Goal: Book appointment/travel/reservation

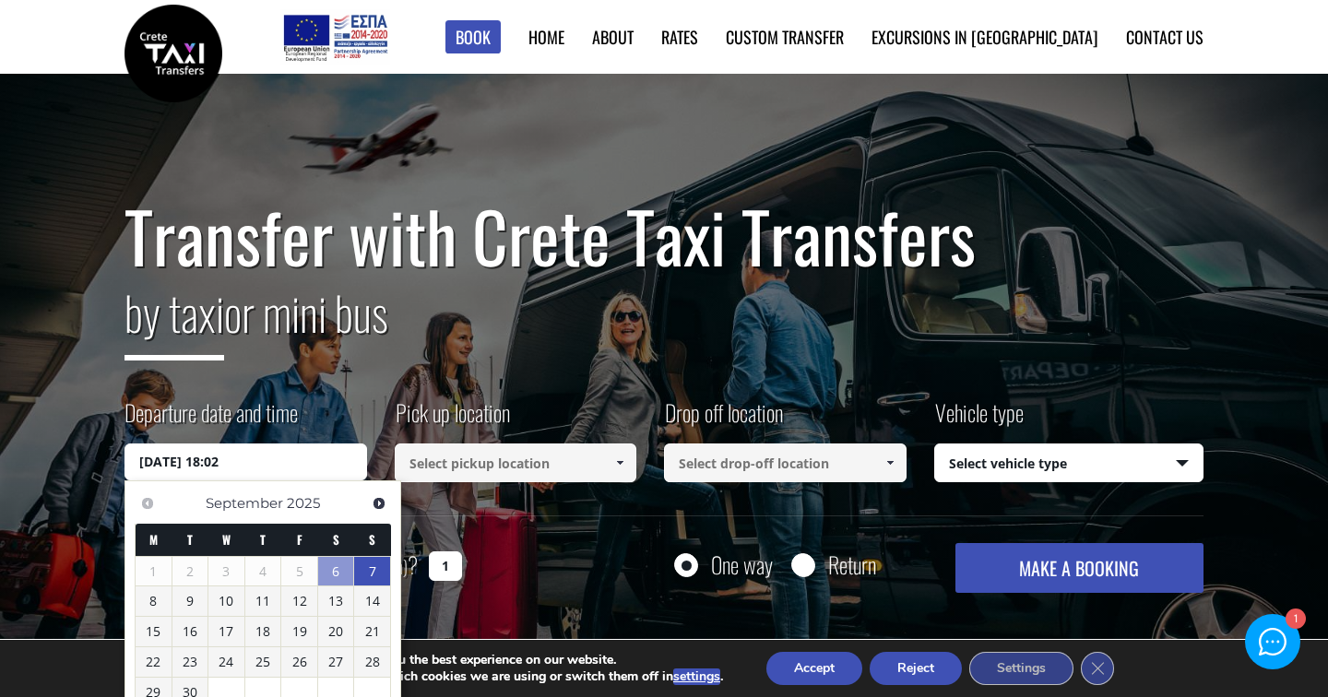
click at [373, 572] on link "7" at bounding box center [372, 572] width 36 height 30
type input "[DATE] 00:00"
click at [501, 465] on input at bounding box center [516, 462] width 242 height 39
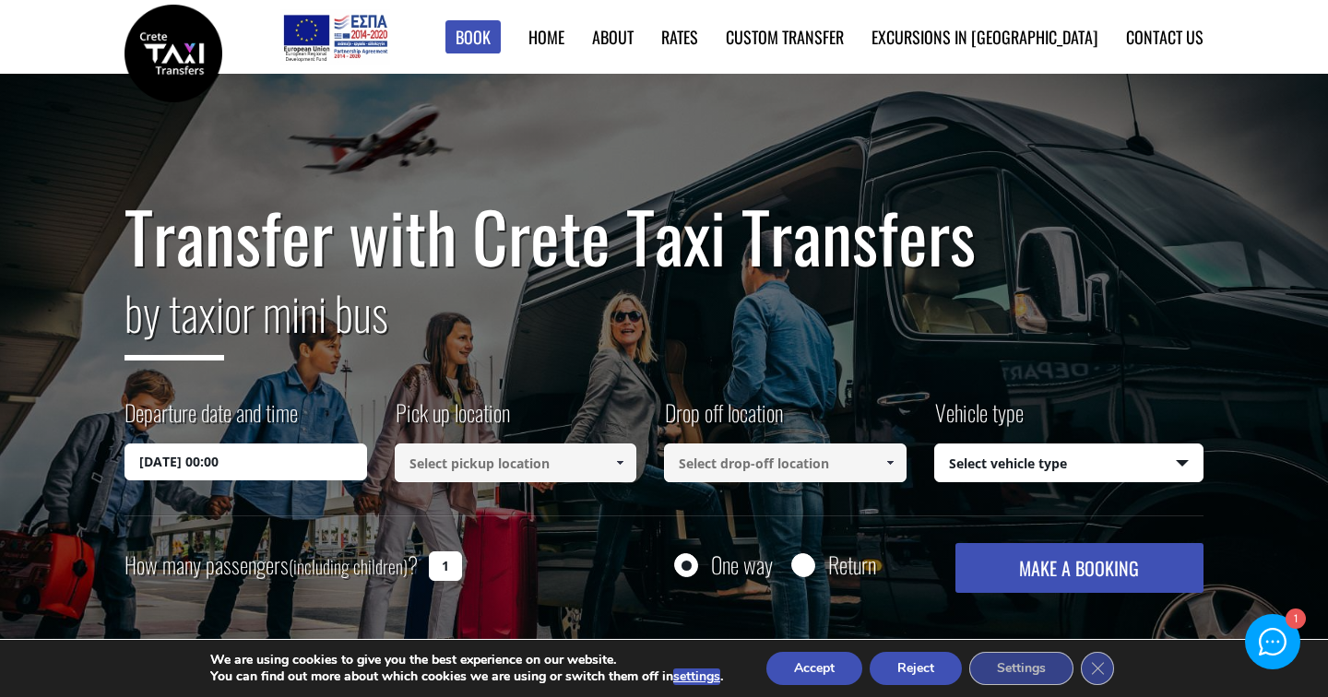
click at [584, 477] on input at bounding box center [516, 462] width 242 height 39
click at [621, 460] on span at bounding box center [619, 462] width 15 height 15
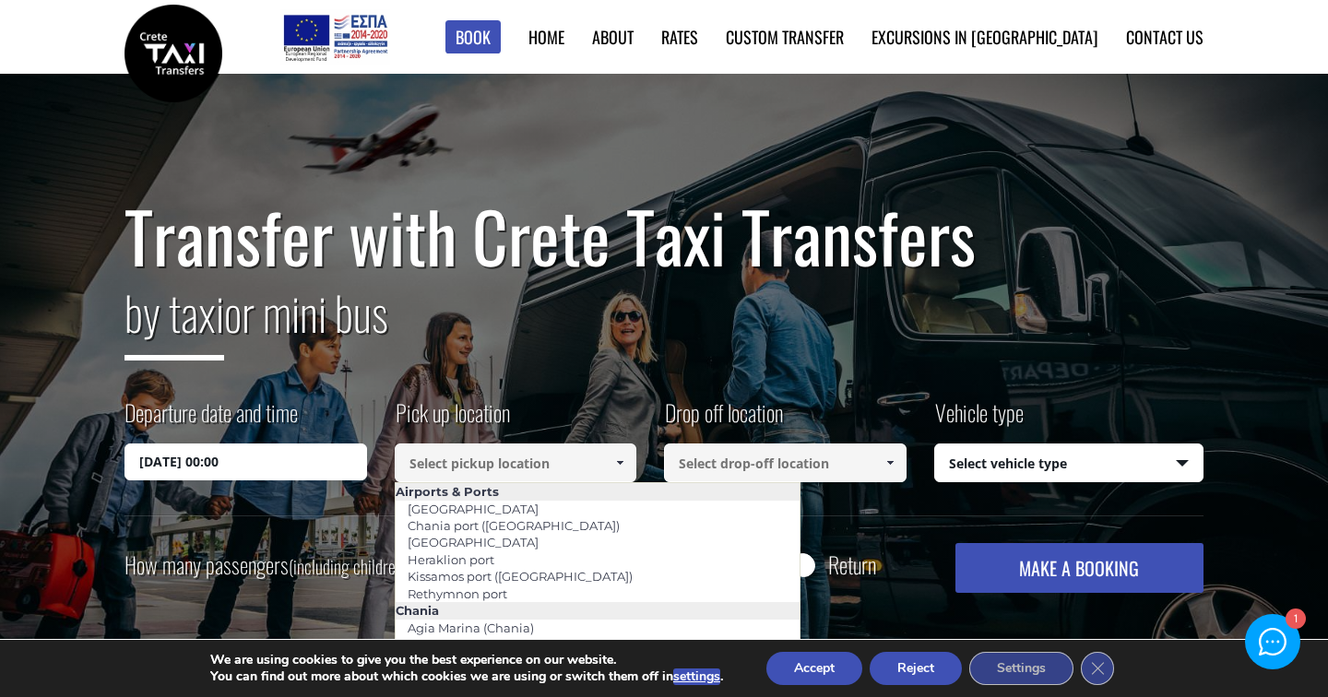
click at [553, 469] on input at bounding box center [516, 462] width 242 height 39
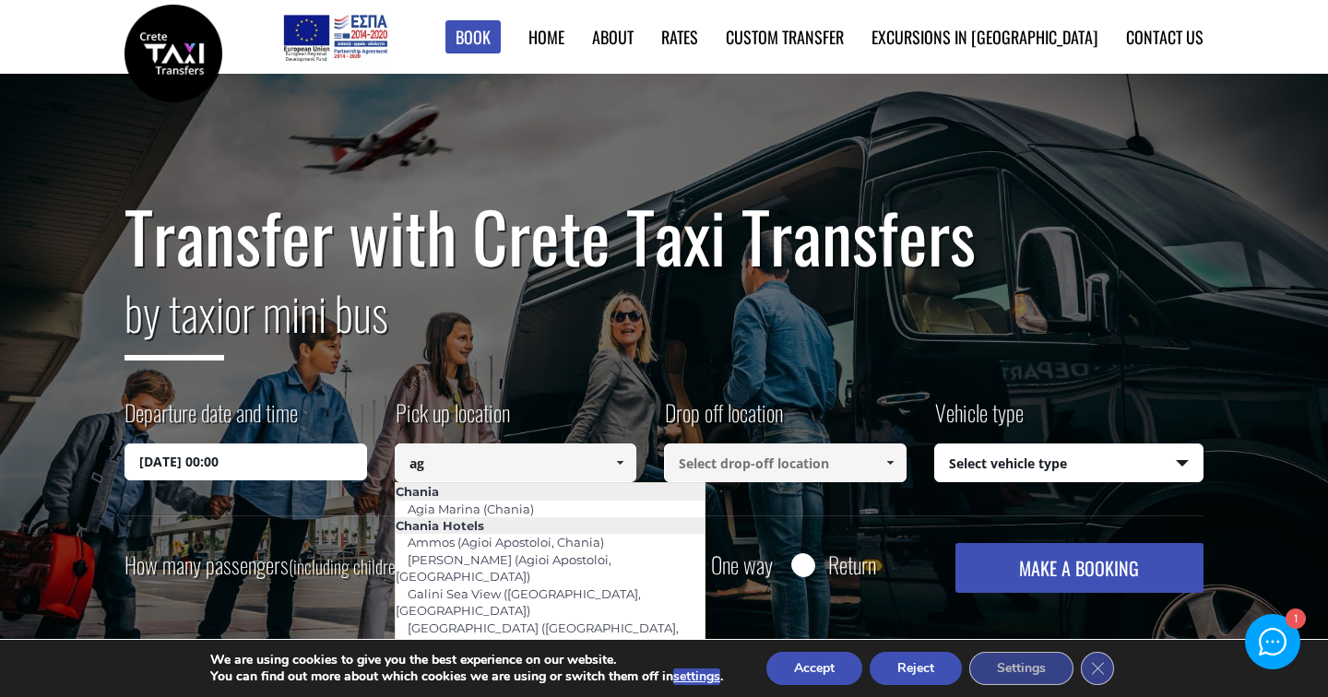
type input "a"
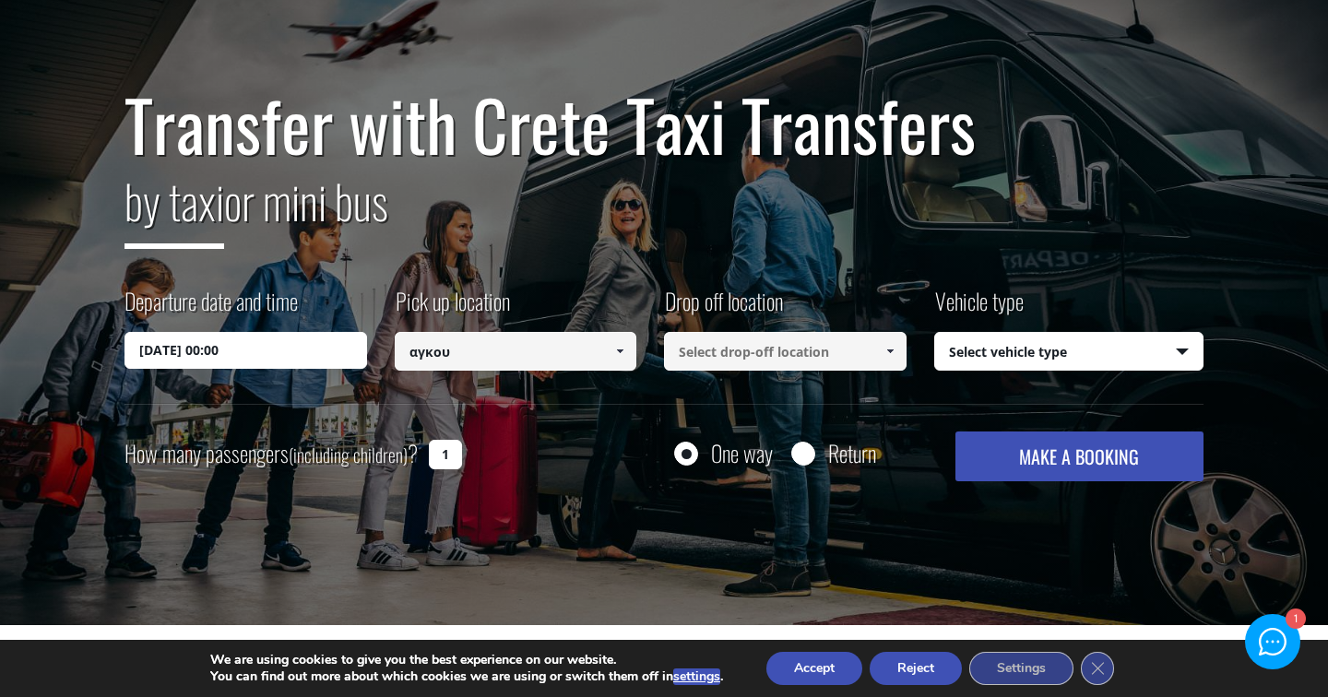
scroll to position [110, 0]
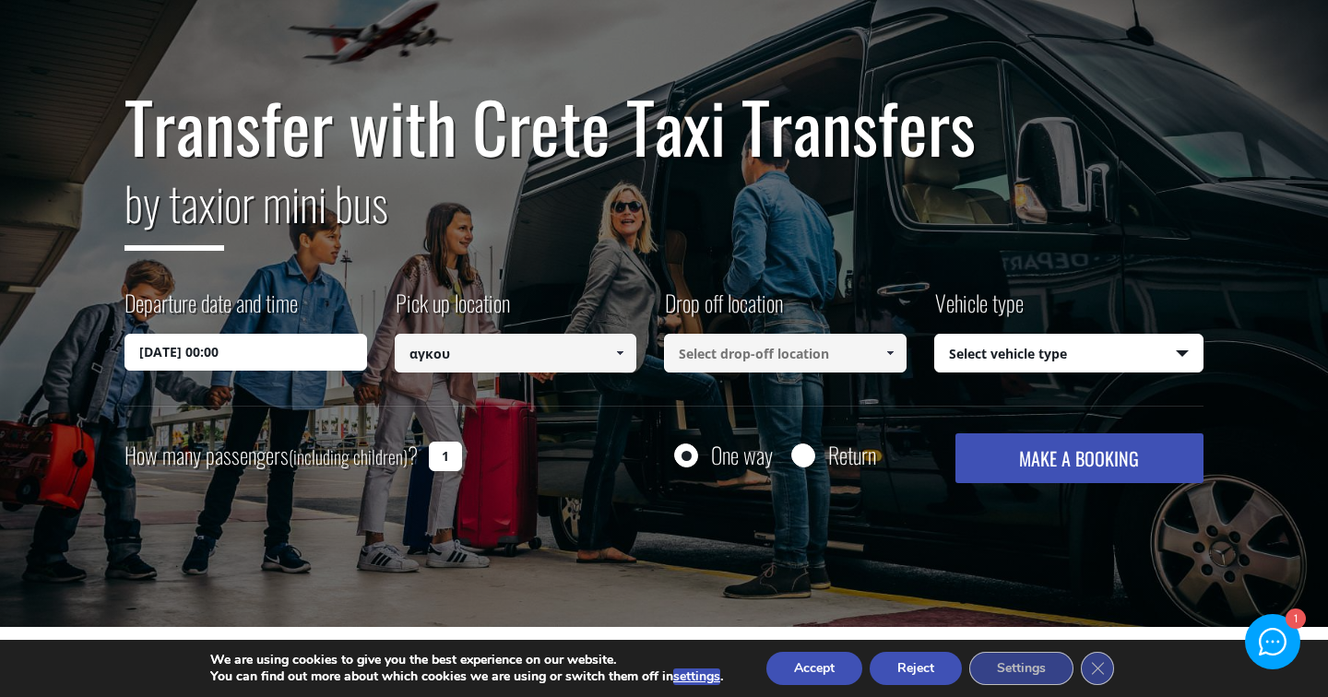
type input "αγκου"
click at [757, 362] on input at bounding box center [785, 353] width 242 height 39
type input "ρ"
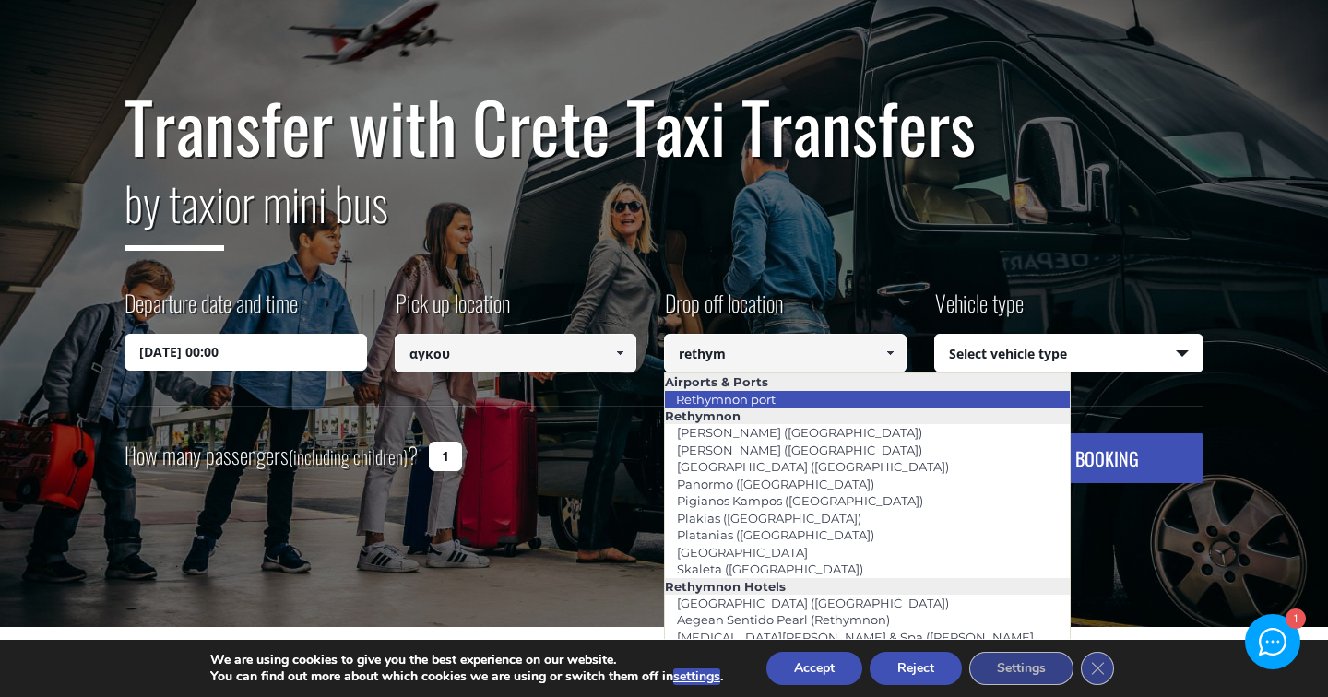
click at [745, 402] on link "Rethymnon port" at bounding box center [726, 399] width 124 height 26
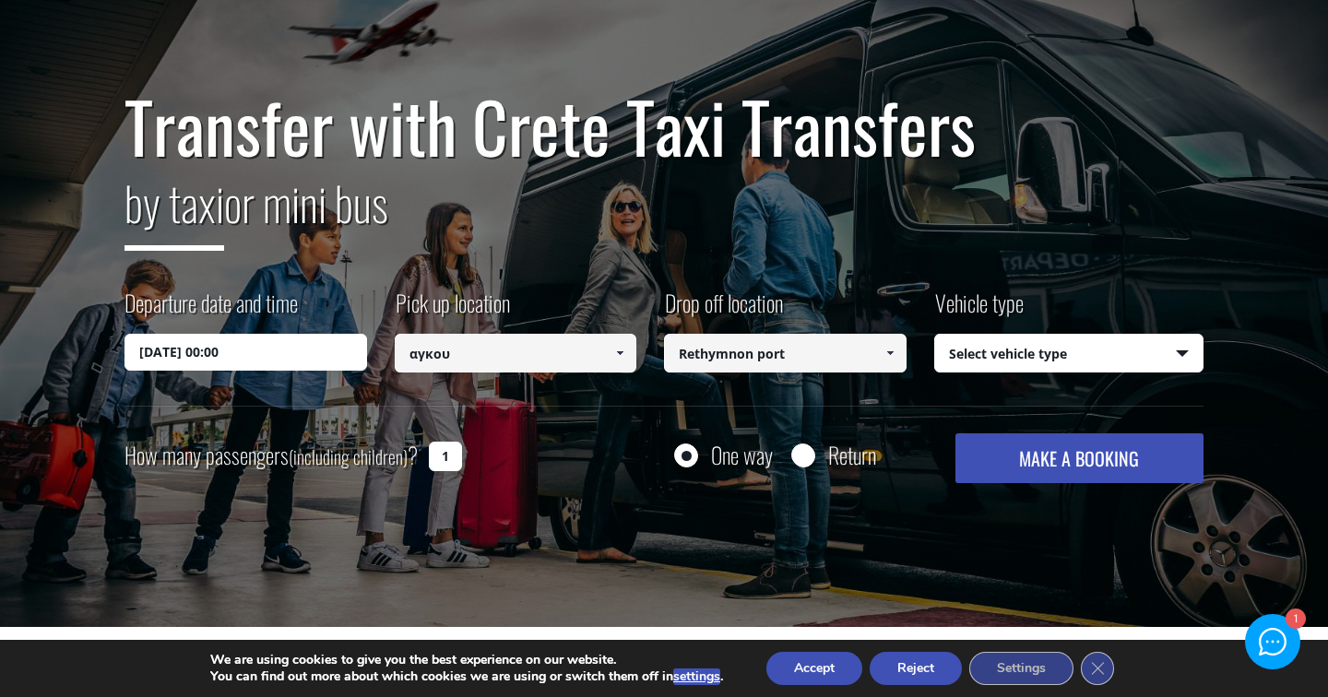
type input "Rethymnon port"
click at [548, 363] on input "αγκου" at bounding box center [516, 353] width 242 height 39
click at [619, 357] on span at bounding box center [619, 353] width 15 height 15
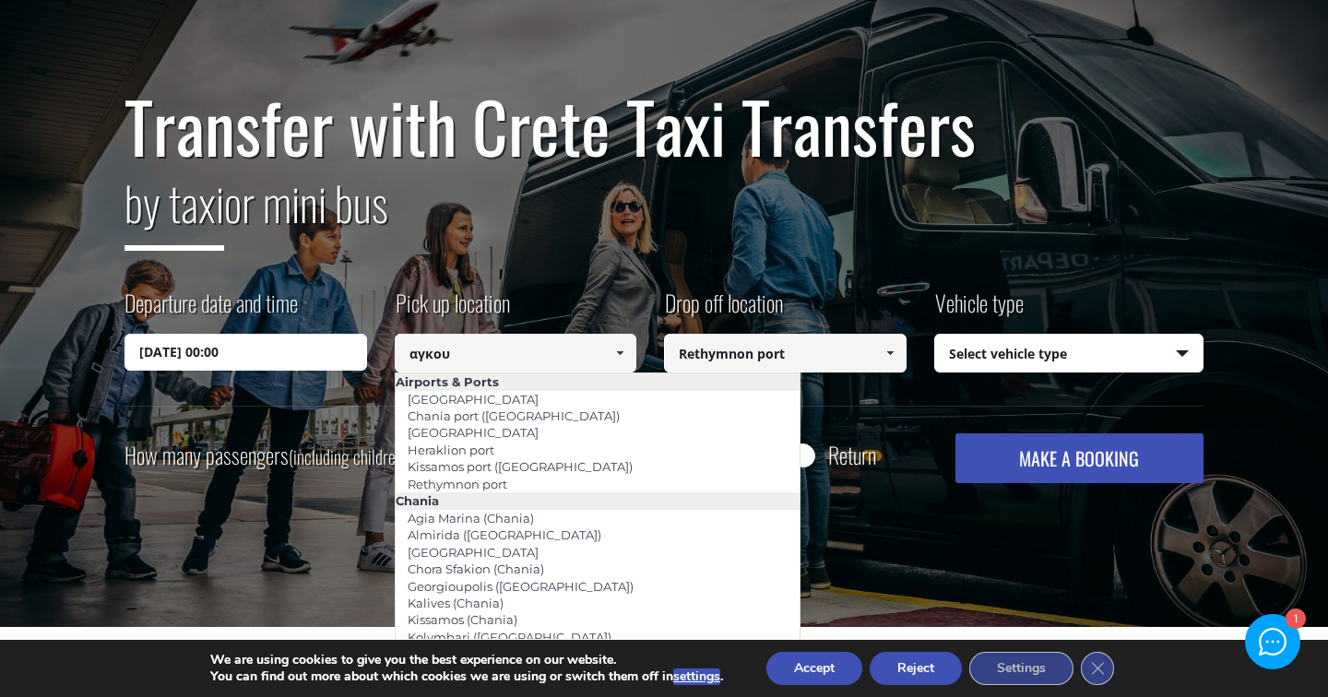
click at [529, 345] on input "αγκου" at bounding box center [516, 353] width 242 height 39
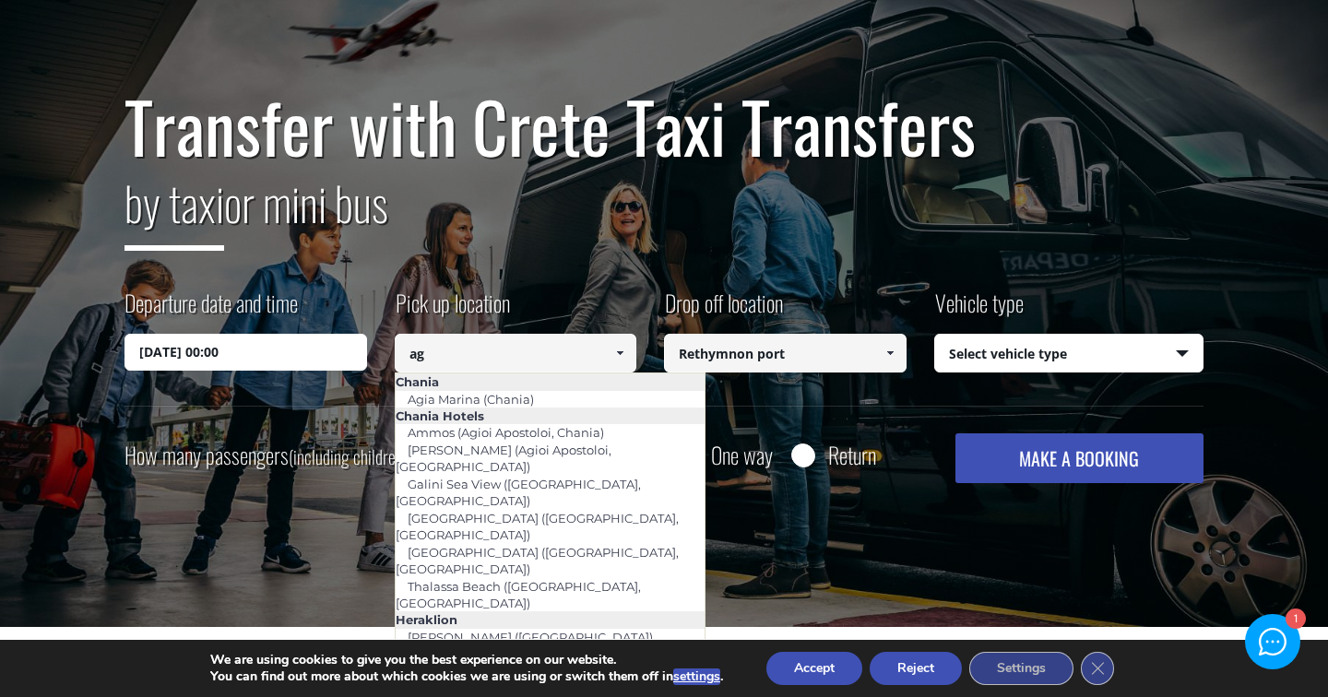
type input "a"
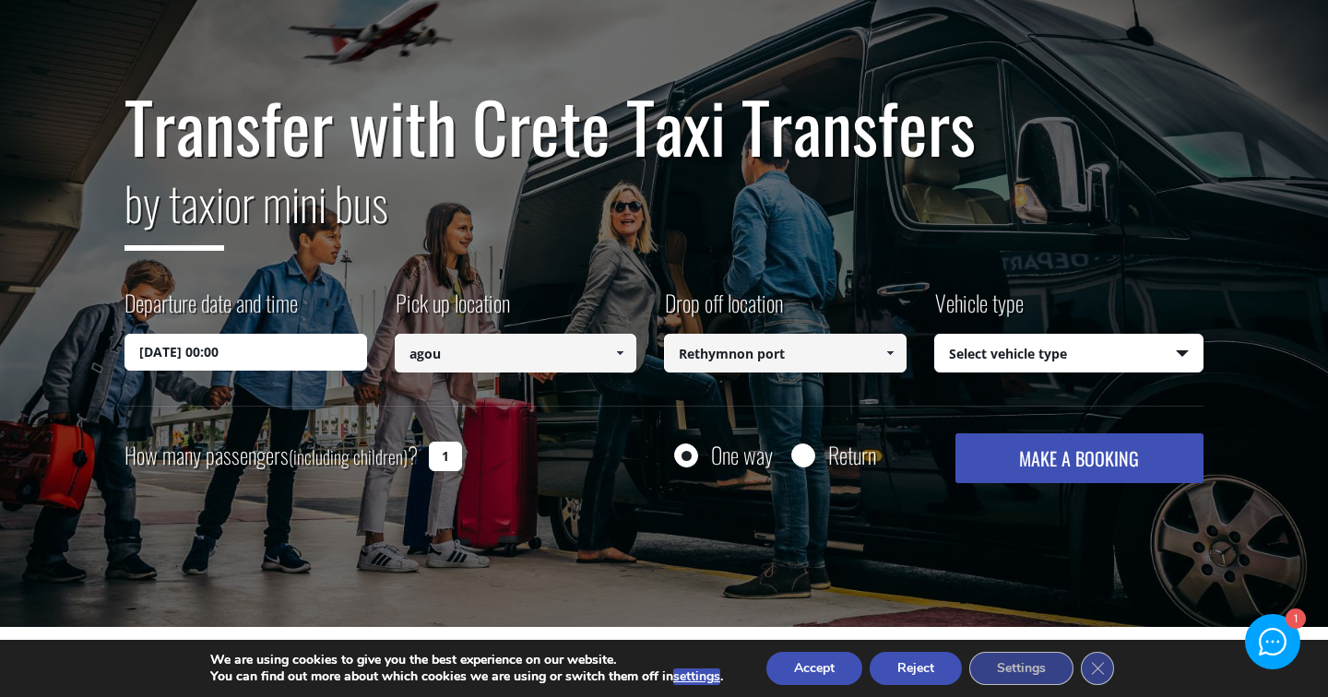
type input "agou"
click at [559, 419] on div "Transfer with Crete Taxi Transfers by taxi or mini bus Departure date and time …" at bounding box center [663, 286] width 1079 height 396
